Goal: Information Seeking & Learning: Learn about a topic

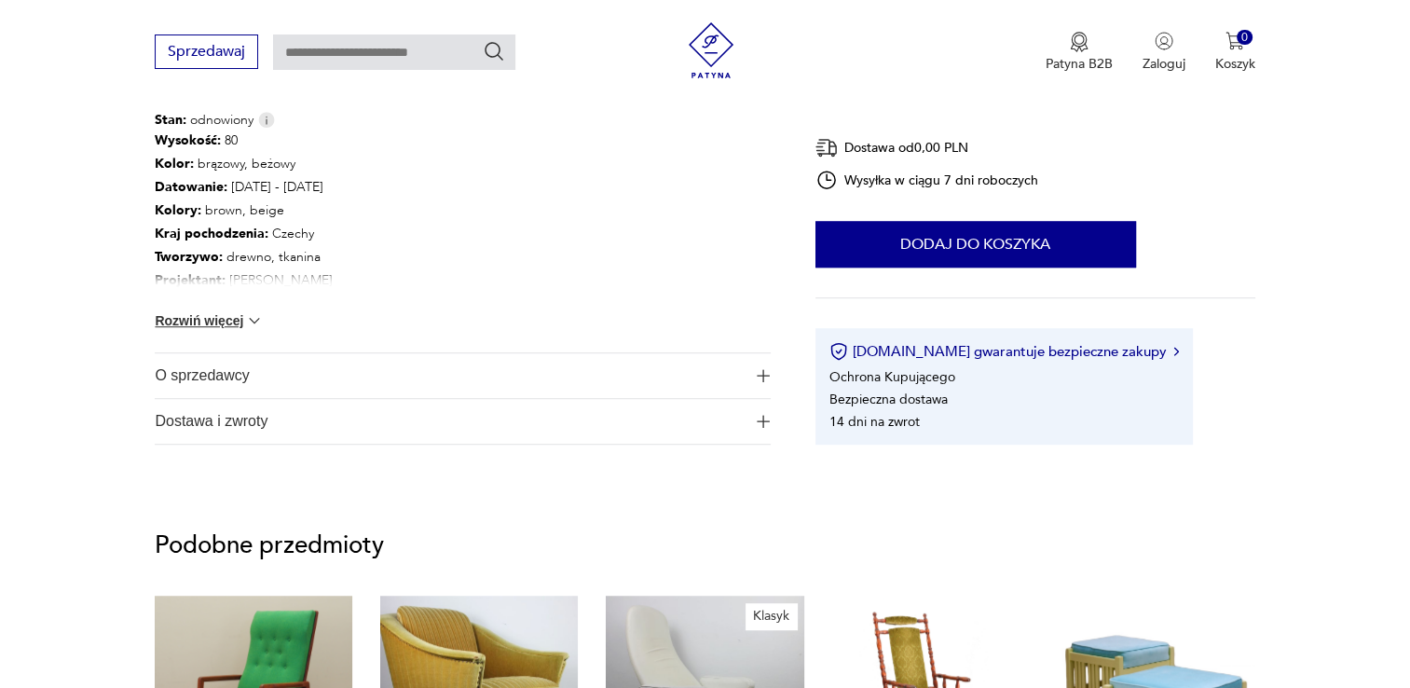
click at [236, 321] on button "Rozwiń więcej" at bounding box center [209, 320] width 108 height 19
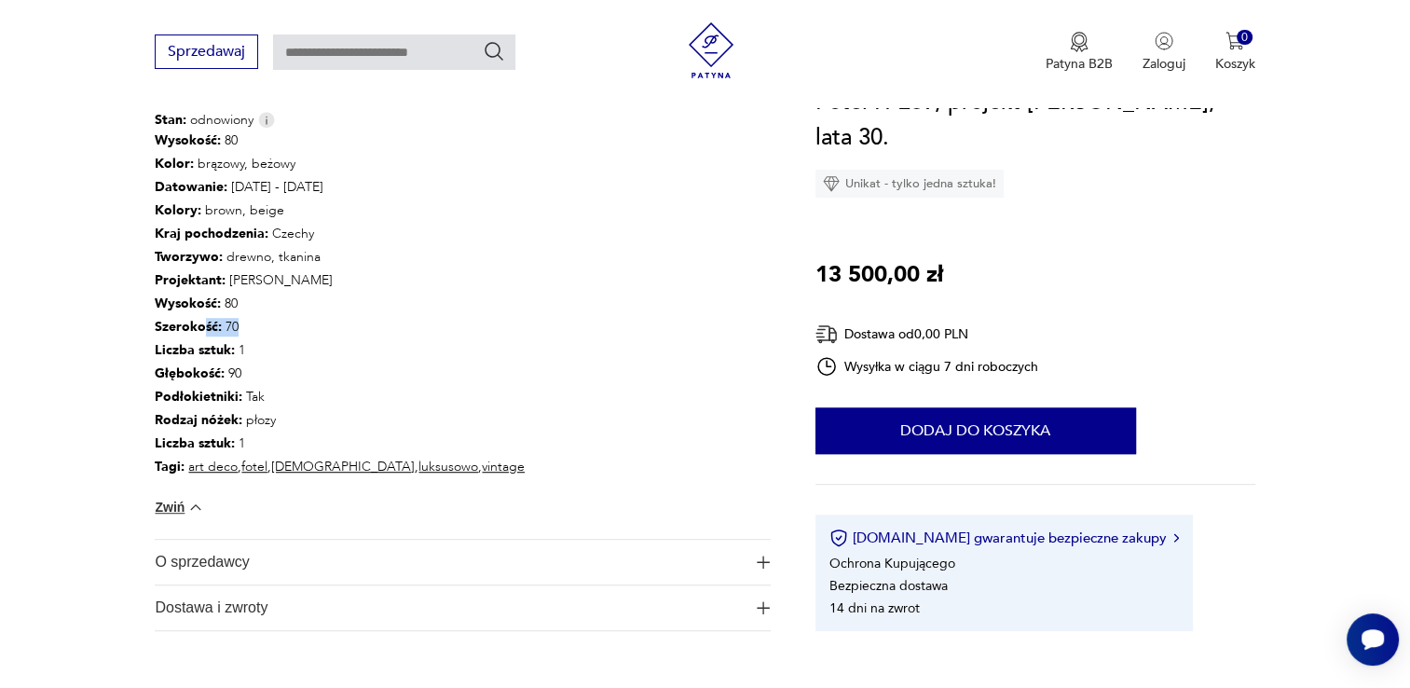
drag, startPoint x: 204, startPoint y: 320, endPoint x: 252, endPoint y: 327, distance: 49.0
click at [252, 327] on p "Szerokość : 70" at bounding box center [340, 327] width 370 height 23
drag, startPoint x: 252, startPoint y: 327, endPoint x: 216, endPoint y: 304, distance: 43.2
click at [216, 304] on b "Wysokość :" at bounding box center [188, 303] width 66 height 18
drag, startPoint x: 216, startPoint y: 304, endPoint x: 191, endPoint y: 302, distance: 25.2
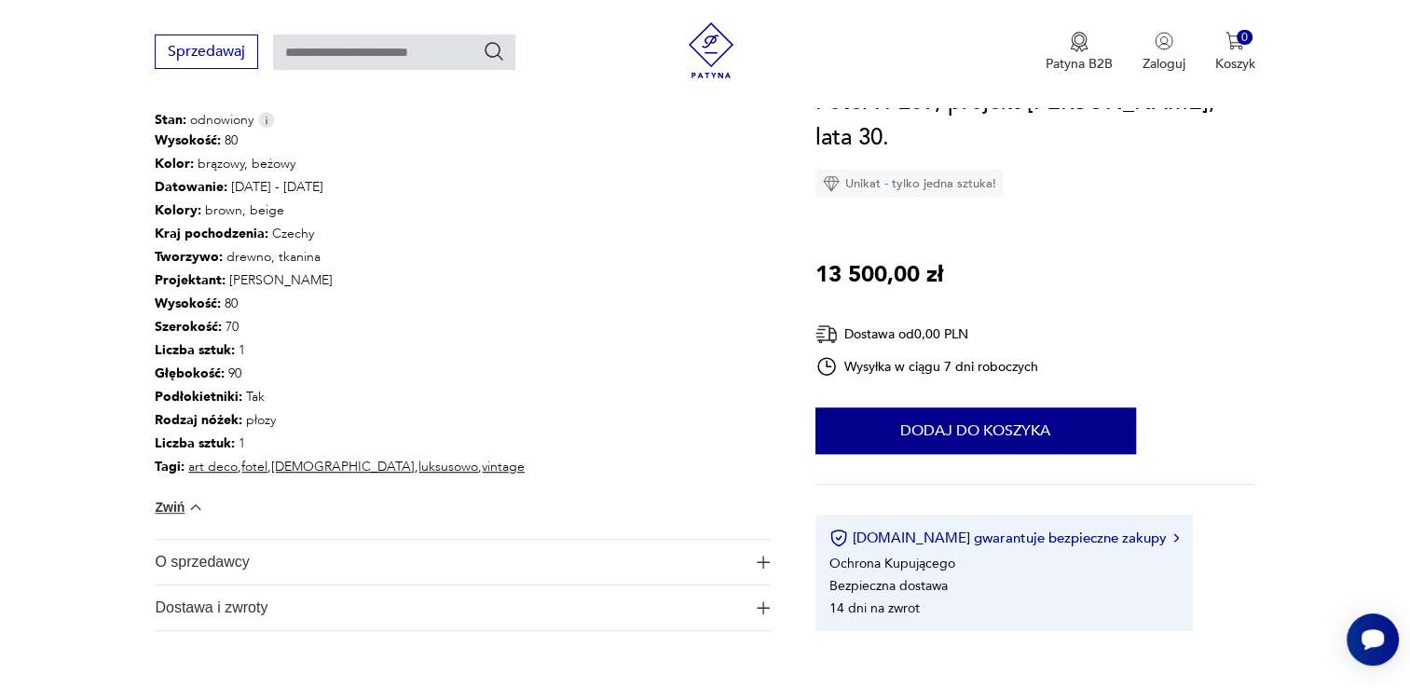
click at [191, 302] on b "Wysokość :" at bounding box center [188, 303] width 66 height 18
drag, startPoint x: 219, startPoint y: 306, endPoint x: 242, endPoint y: 368, distance: 66.6
click at [242, 368] on div "Wysokość : 80 Kolor: brązowy, beżowy Datowanie : [DATE] - [DATE] Kolory : brown…" at bounding box center [340, 304] width 370 height 349
drag, startPoint x: 242, startPoint y: 368, endPoint x: 187, endPoint y: 315, distance: 76.4
click at [187, 316] on p "Szerokość : 70" at bounding box center [340, 327] width 370 height 23
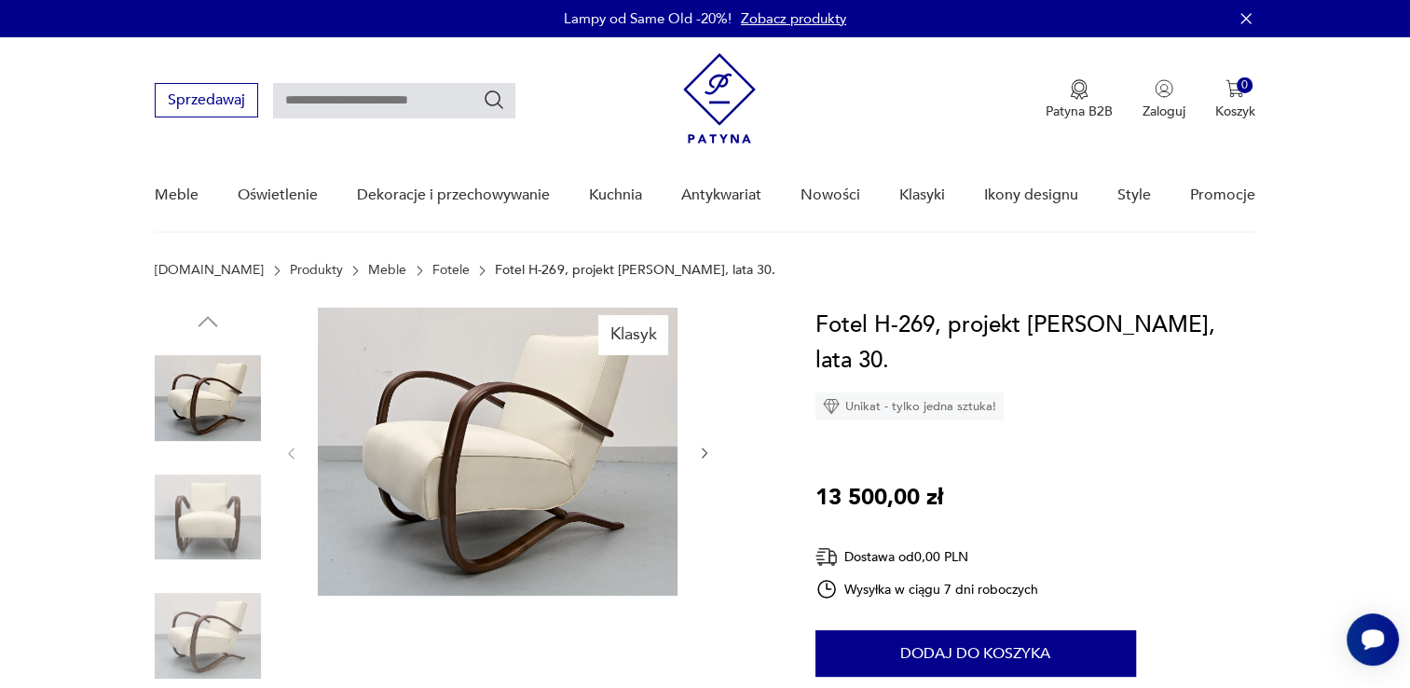
drag, startPoint x: 86, startPoint y: 181, endPoint x: 86, endPoint y: 116, distance: 64.3
click at [87, 179] on nav "Sprzedawaj Patyna B2B Zaloguj 0 Koszyk Twój koszyk ( 0 ) Brak produktów w koszy…" at bounding box center [705, 135] width 1410 height 196
click at [82, 93] on nav "Sprzedawaj Patyna B2B Zaloguj 0 Koszyk Twój koszyk ( 0 ) Brak produktów w koszy…" at bounding box center [705, 135] width 1410 height 196
